Goal: Task Accomplishment & Management: Manage account settings

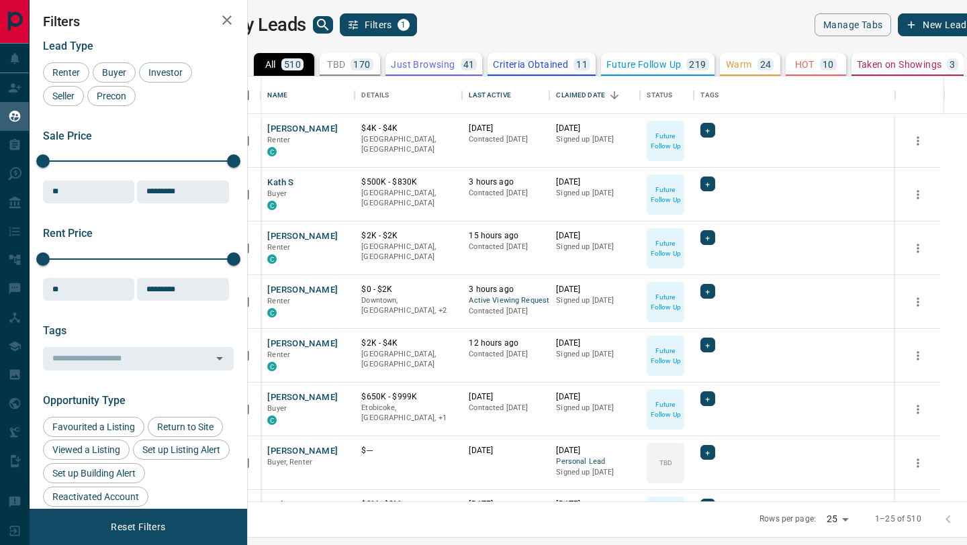
scroll to position [425, 713]
click at [510, 98] on div "Last Active" at bounding box center [490, 96] width 42 height 38
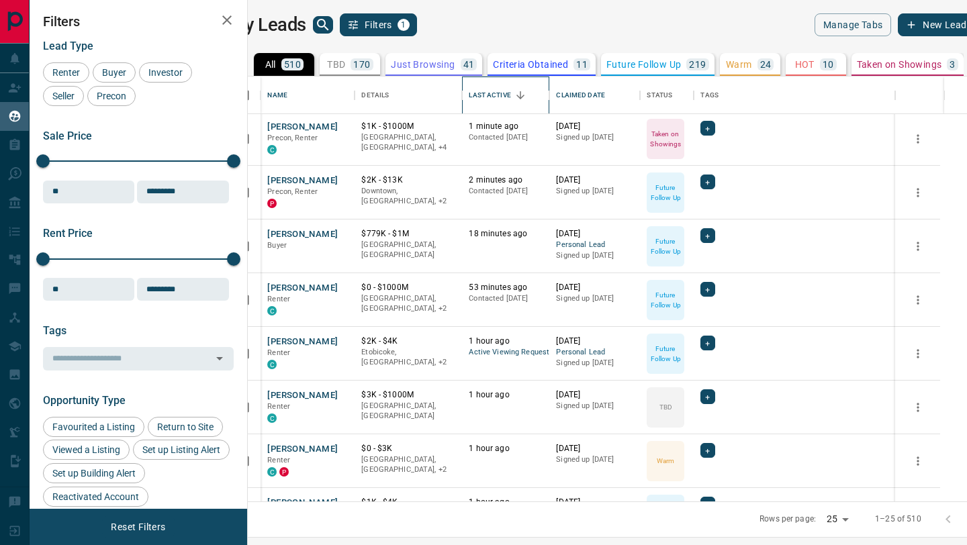
scroll to position [56, 0]
click at [324, 341] on button "[PERSON_NAME]" at bounding box center [302, 341] width 71 height 13
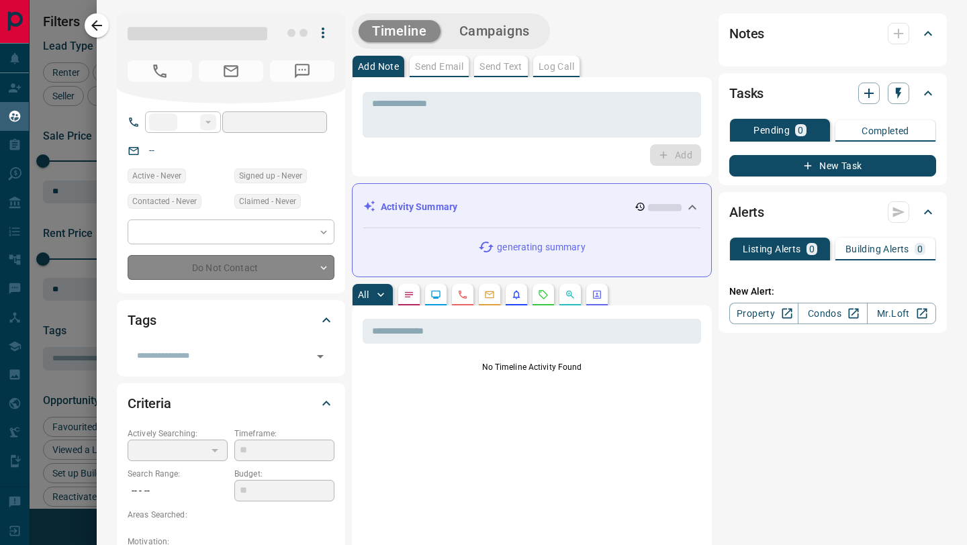
type input "**"
type input "**********"
type input "*"
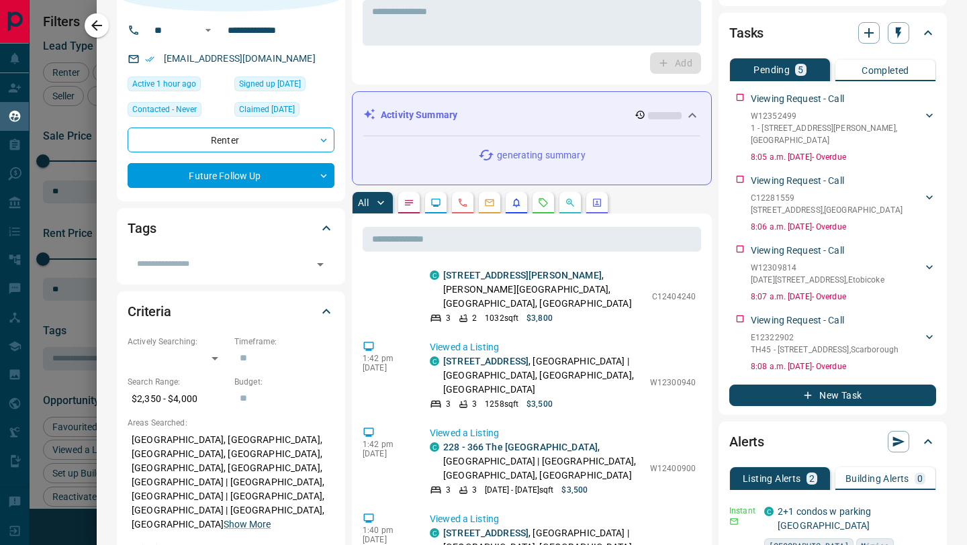
scroll to position [40, 0]
click at [502, 358] on link "[STREET_ADDRESS]" at bounding box center [485, 363] width 85 height 11
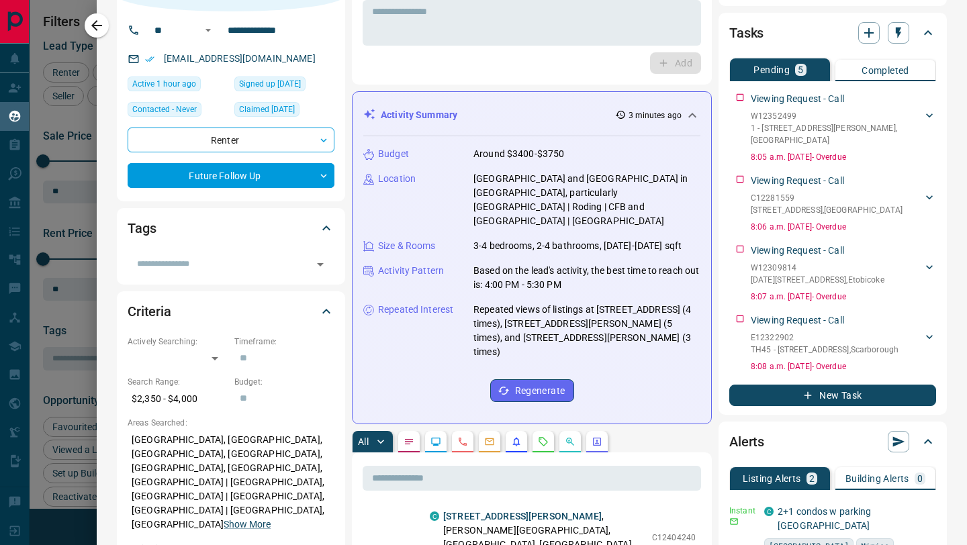
scroll to position [0, 0]
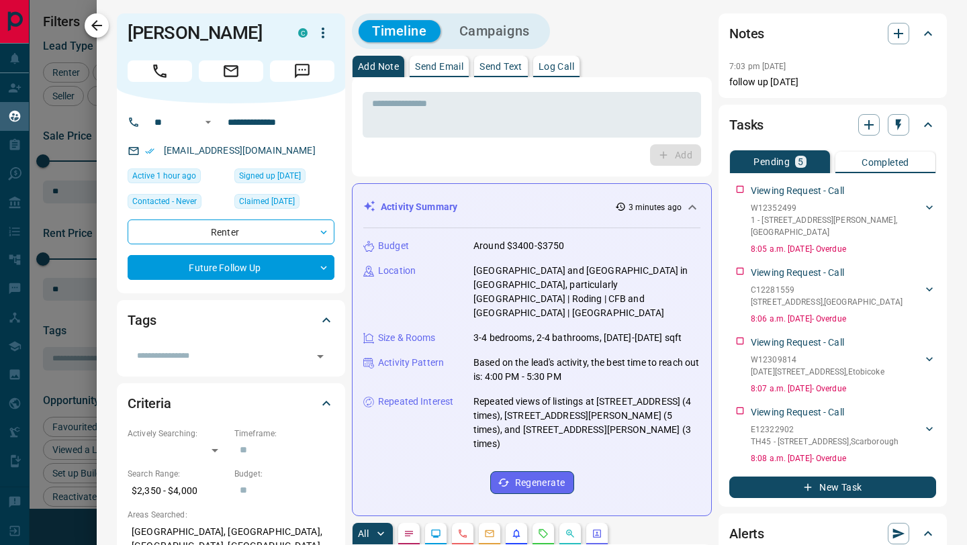
click at [97, 24] on icon "button" at bounding box center [97, 25] width 16 height 16
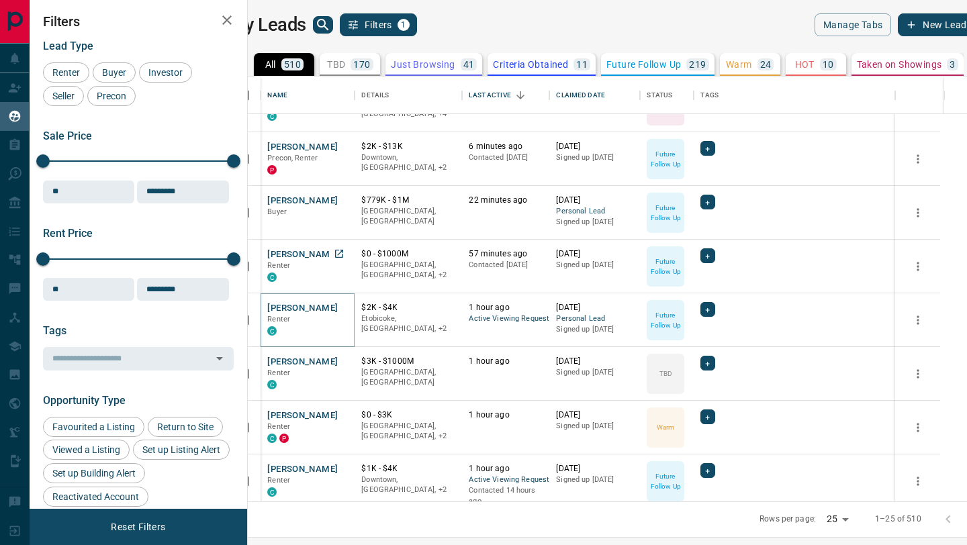
scroll to position [83, 0]
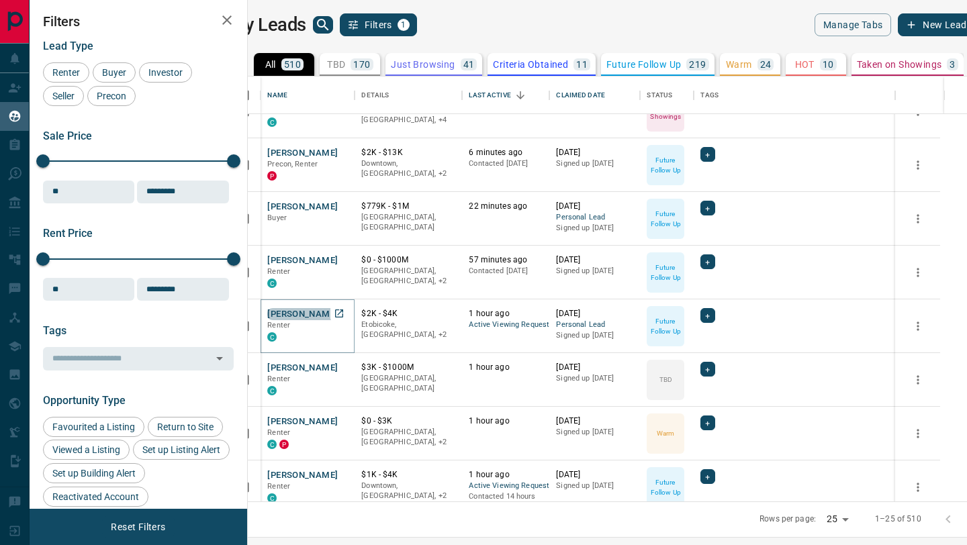
click at [326, 314] on button "[PERSON_NAME]" at bounding box center [302, 314] width 71 height 13
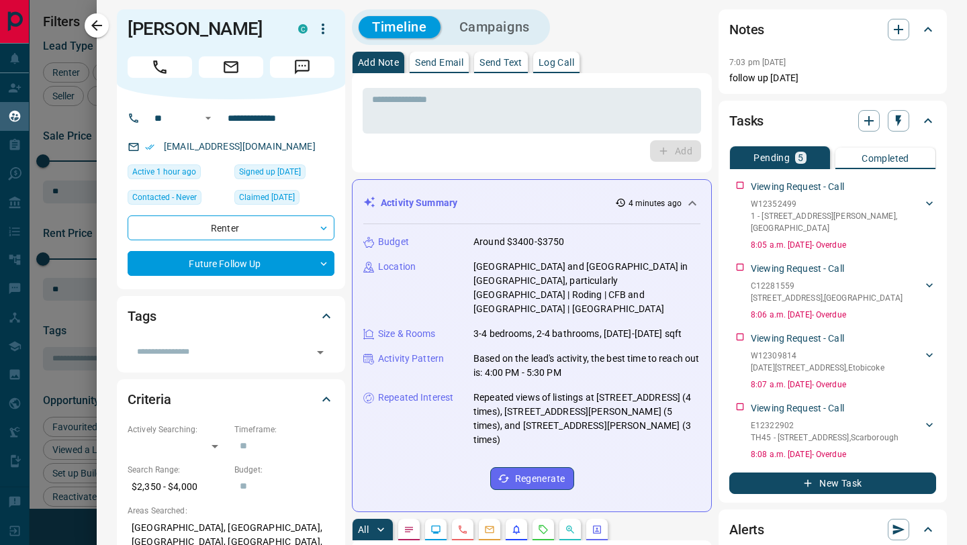
scroll to position [0, 0]
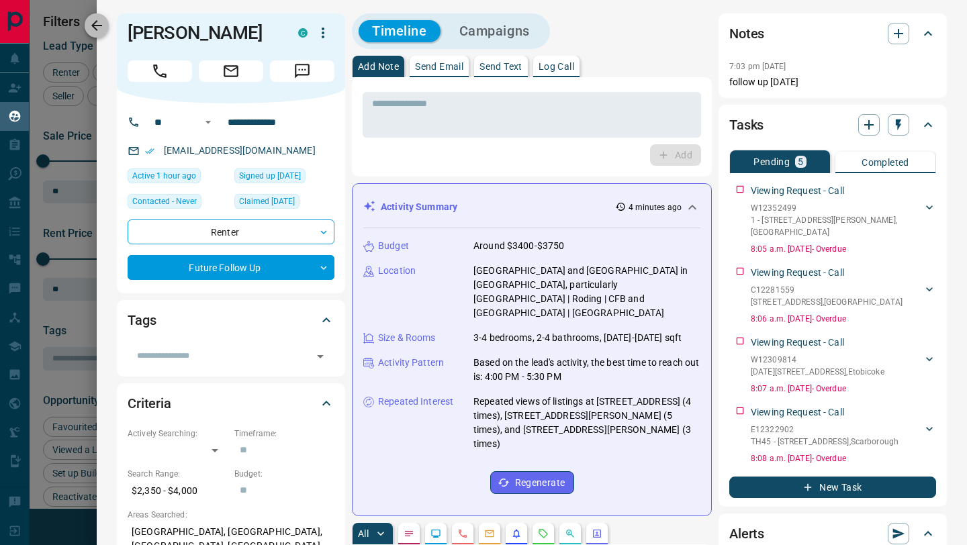
click at [99, 26] on icon "button" at bounding box center [96, 25] width 11 height 11
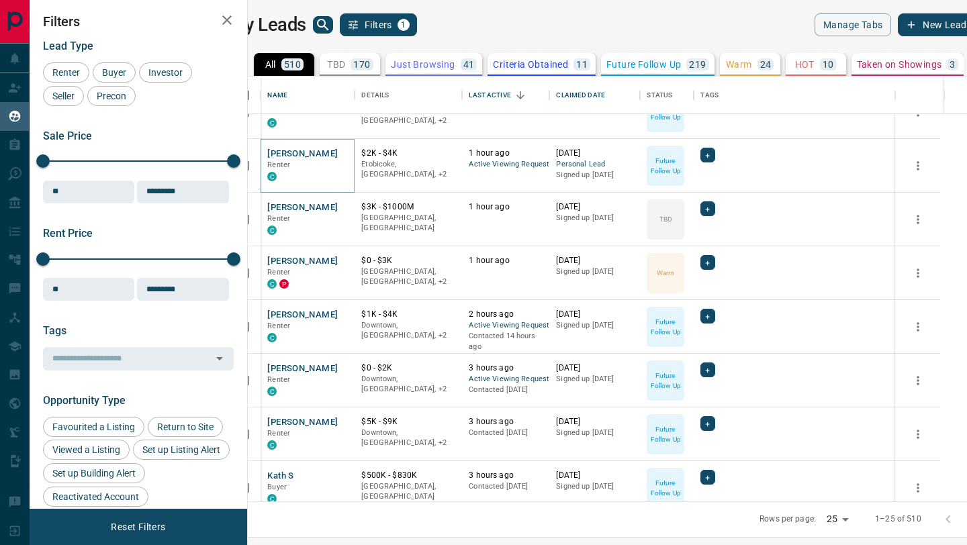
scroll to position [244, 0]
